Goal: Task Accomplishment & Management: Manage account settings

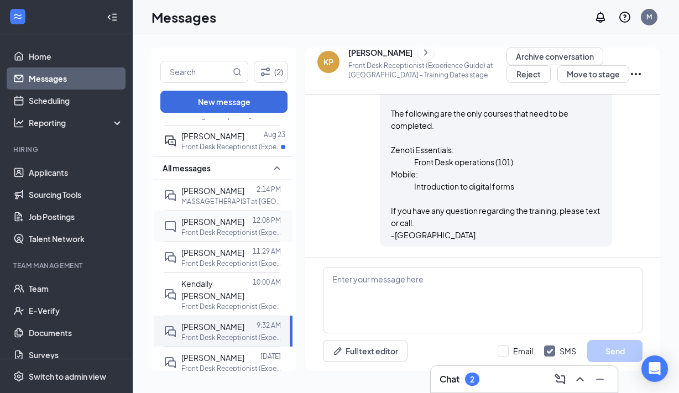
scroll to position [52, 0]
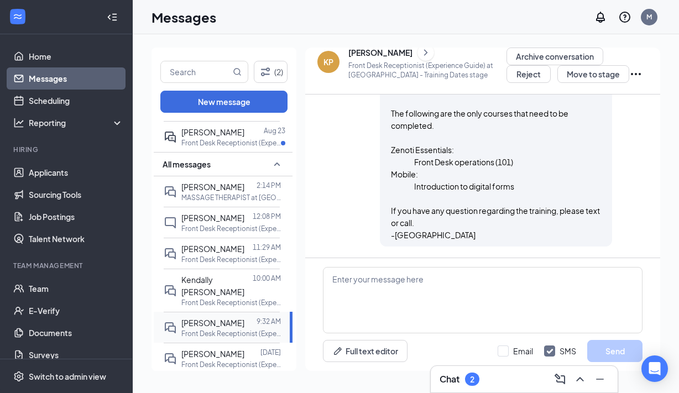
click at [199, 329] on p "Front Desk Receptionist (Experience Guide) at [GEOGRAPHIC_DATA]" at bounding box center [231, 333] width 100 height 9
click at [371, 53] on div "[PERSON_NAME]" at bounding box center [380, 52] width 64 height 11
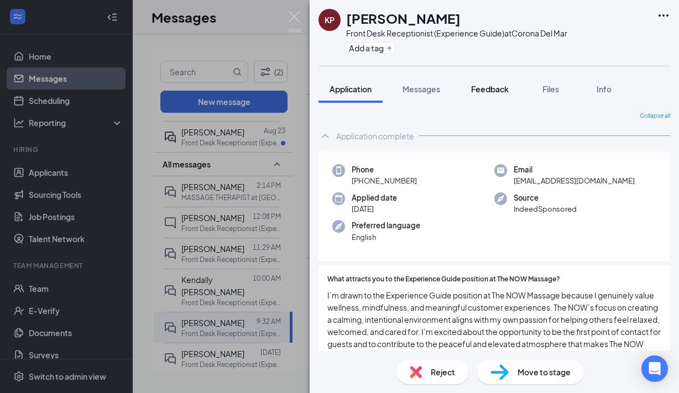
click at [478, 91] on span "Feedback" at bounding box center [490, 89] width 38 height 10
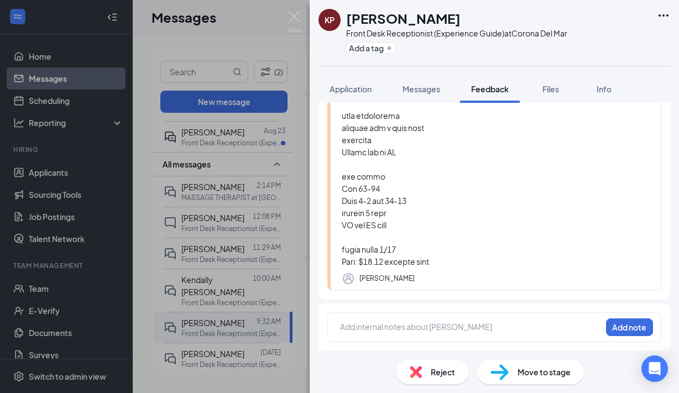
scroll to position [386, 0]
click at [293, 15] on img at bounding box center [295, 22] width 14 height 22
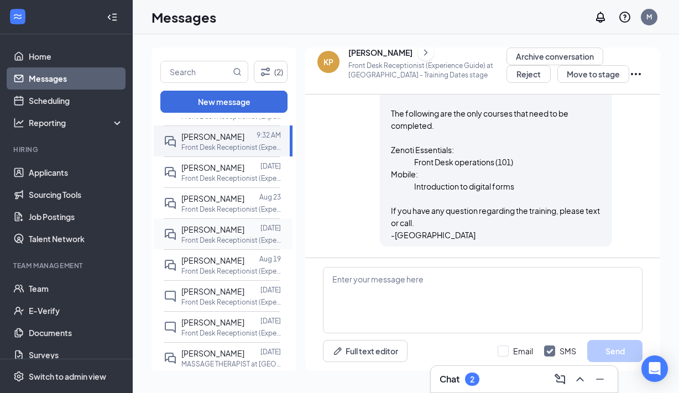
scroll to position [240, 0]
click at [200, 226] on span "[PERSON_NAME]" at bounding box center [212, 228] width 63 height 10
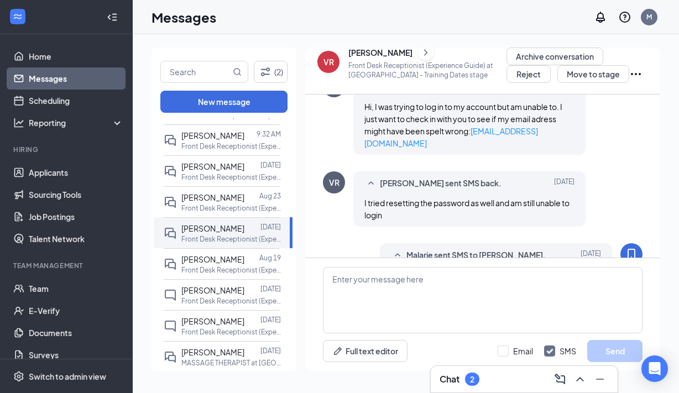
scroll to position [1302, 0]
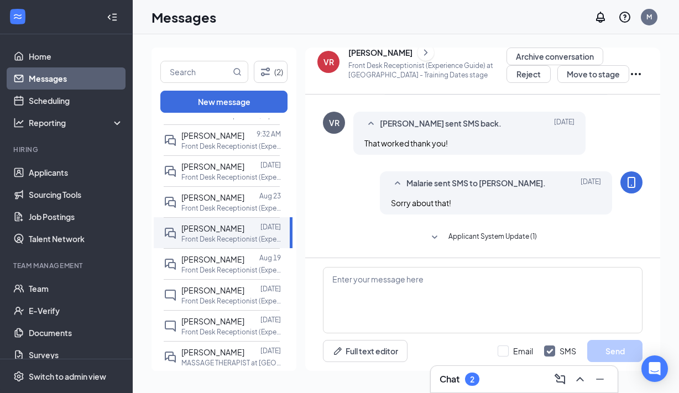
click at [388, 55] on div "[PERSON_NAME]" at bounding box center [380, 52] width 64 height 11
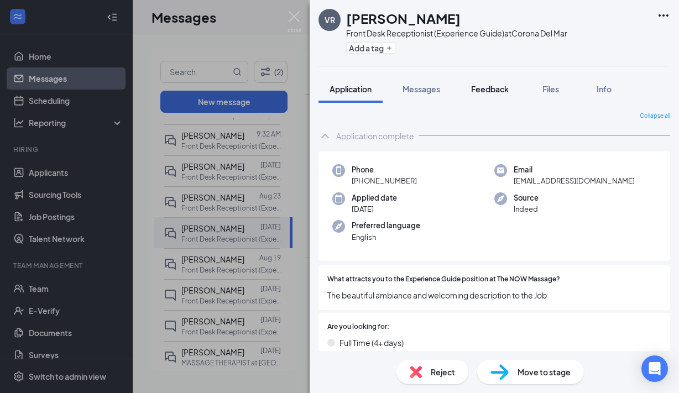
click at [489, 87] on span "Feedback" at bounding box center [490, 89] width 38 height 10
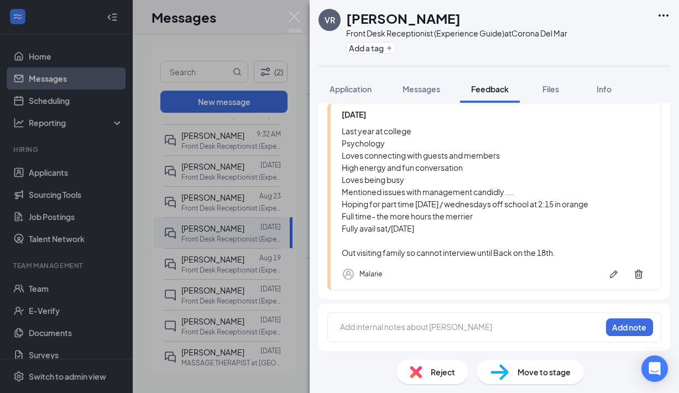
scroll to position [172, 0]
click at [289, 16] on img at bounding box center [295, 22] width 14 height 22
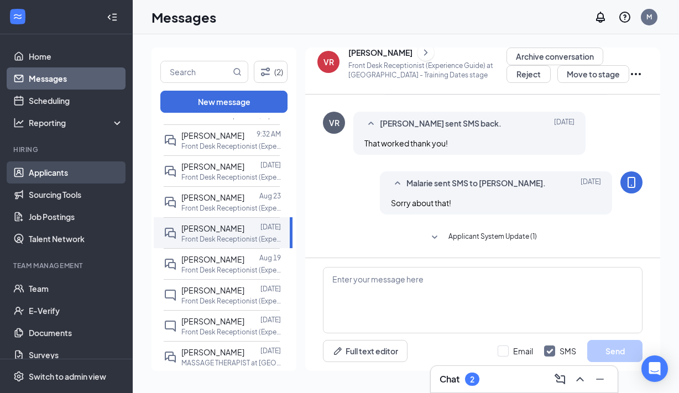
click at [63, 173] on link "Applicants" at bounding box center [76, 173] width 95 height 22
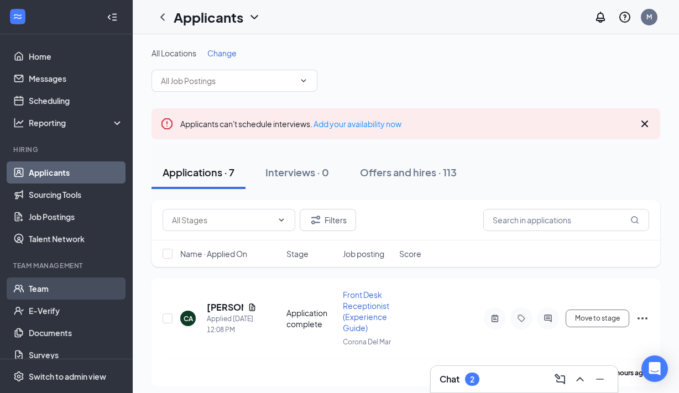
click at [41, 294] on link "Team" at bounding box center [76, 289] width 95 height 22
